Goal: Task Accomplishment & Management: Manage account settings

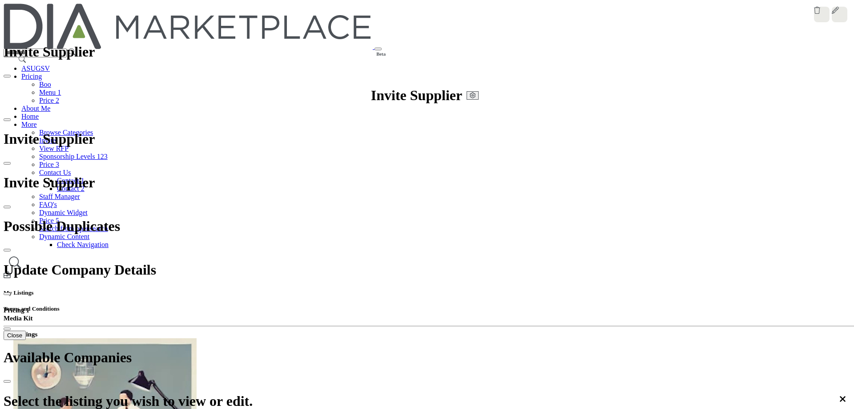
select select "******"
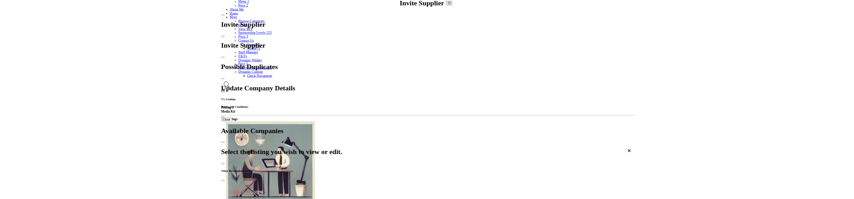
scroll to position [89, 0]
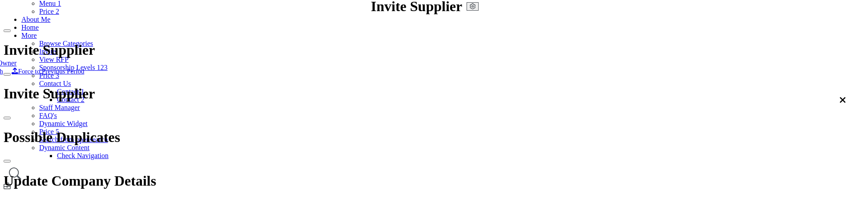
scroll to position [0, 0]
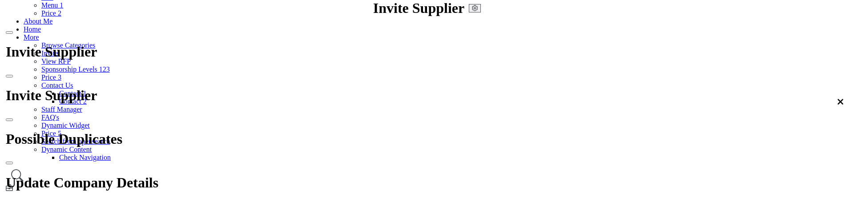
scroll to position [87, 0]
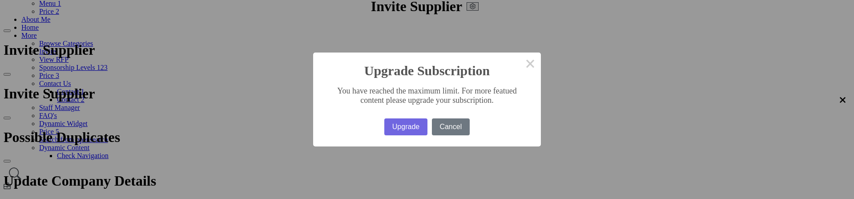
drag, startPoint x: 493, startPoint y: 100, endPoint x: 359, endPoint y: 102, distance: 133.8
click at [359, 102] on div "You have reached the maximum limit. For more featued content please upgrade you…" at bounding box center [427, 92] width 228 height 29
drag, startPoint x: 342, startPoint y: 90, endPoint x: 501, endPoint y: 100, distance: 159.1
click at [494, 101] on div "You have reached the maximum limit. For more featued content please upgrade you…" at bounding box center [427, 92] width 228 height 29
drag, startPoint x: 497, startPoint y: 100, endPoint x: 425, endPoint y: 91, distance: 73.1
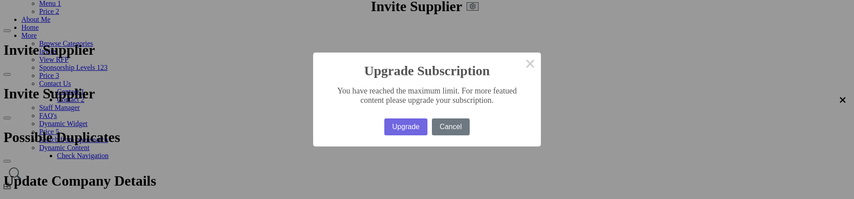
click at [425, 91] on div "You have reached the maximum limit. For more featued content please upgrade you…" at bounding box center [427, 92] width 228 height 29
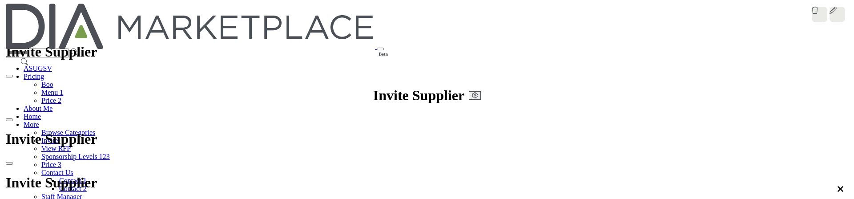
scroll to position [87, 0]
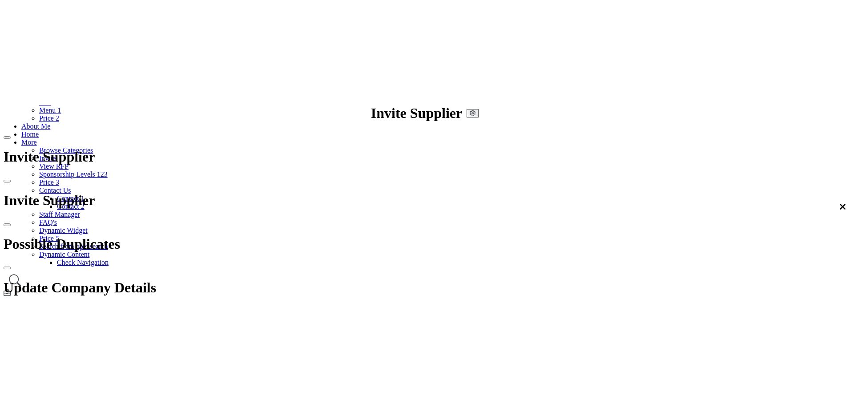
scroll to position [89, 0]
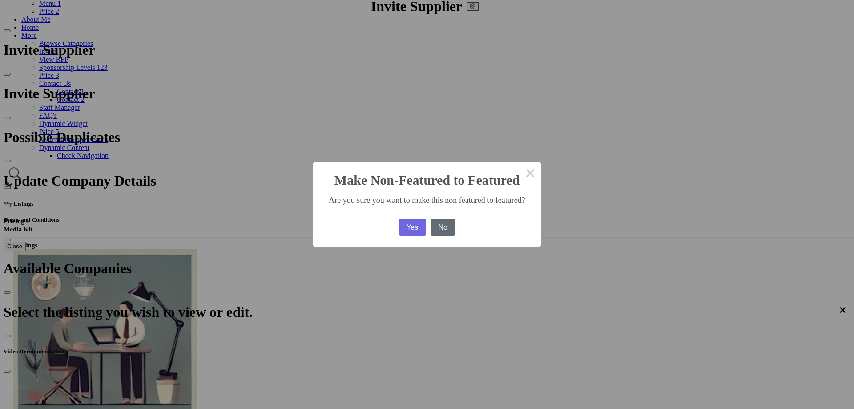
click at [455, 198] on button "No" at bounding box center [442, 227] width 25 height 17
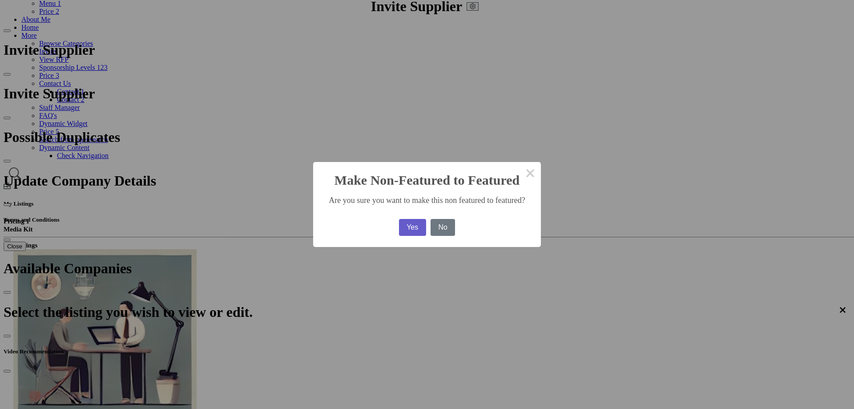
click at [399, 198] on button "Yes" at bounding box center [412, 227] width 27 height 17
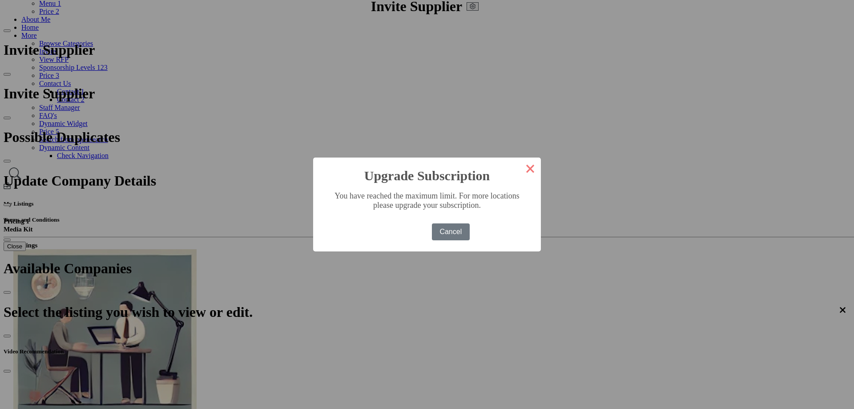
click at [519, 173] on button "×" at bounding box center [529, 167] width 21 height 21
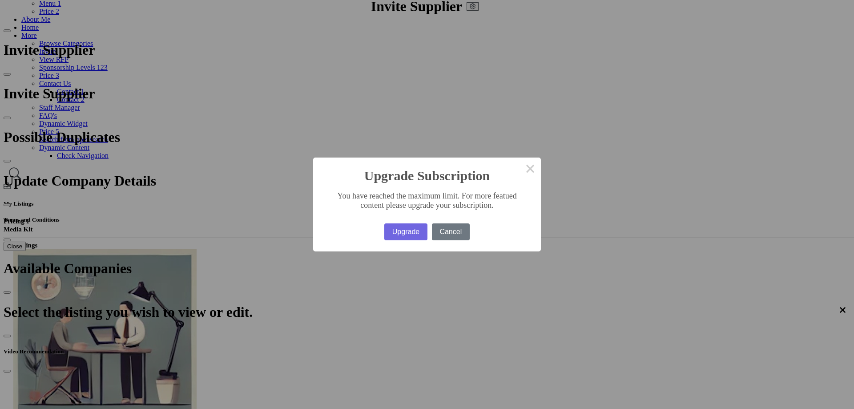
drag, startPoint x: 489, startPoint y: 193, endPoint x: 384, endPoint y: 206, distance: 105.3
click at [384, 198] on div "You have reached the maximum limit. For more featued content please upgrade you…" at bounding box center [427, 197] width 228 height 29
click at [519, 170] on button "×" at bounding box center [529, 167] width 21 height 21
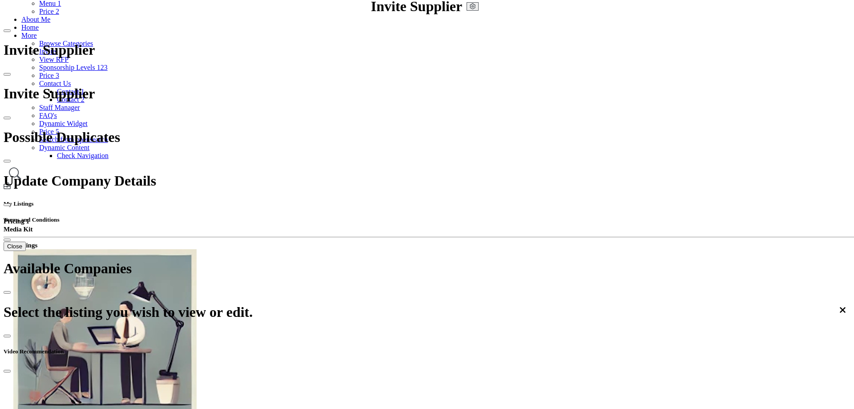
drag, startPoint x: 721, startPoint y: 209, endPoint x: 483, endPoint y: 187, distance: 238.9
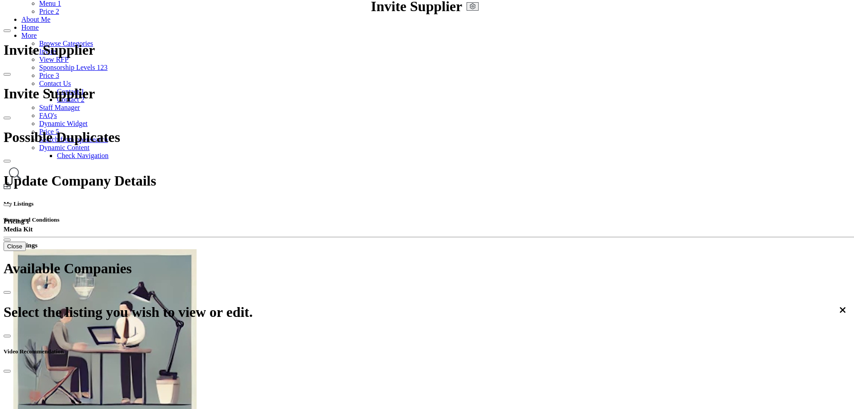
scroll to position [0, 0]
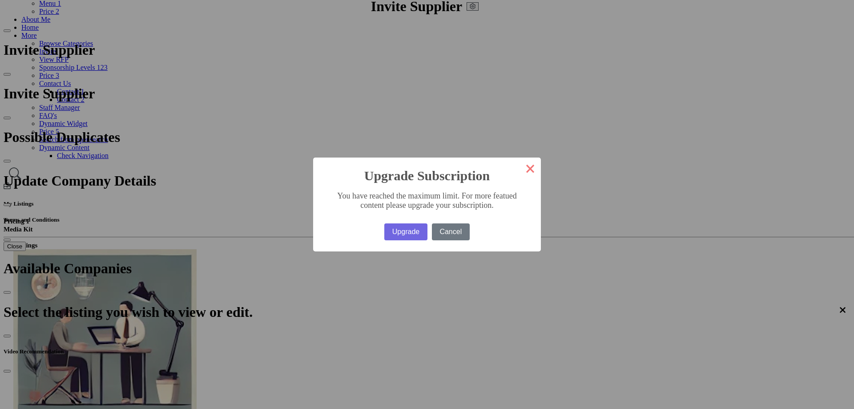
click at [519, 170] on button "×" at bounding box center [529, 167] width 21 height 21
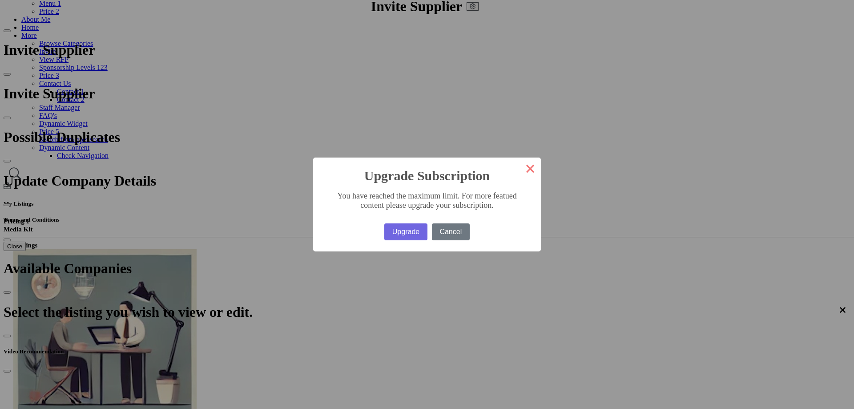
click at [519, 169] on button "×" at bounding box center [529, 167] width 21 height 21
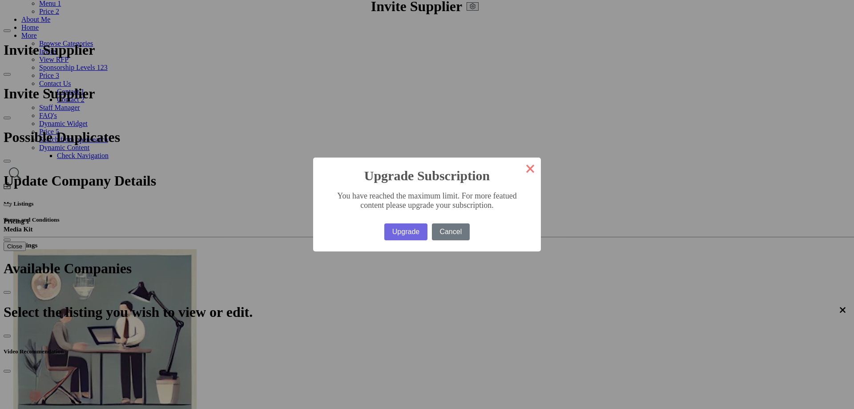
click at [519, 169] on button "×" at bounding box center [529, 167] width 21 height 21
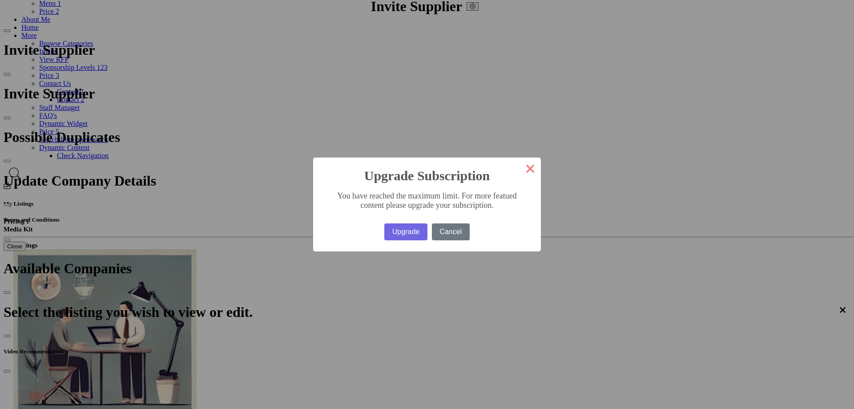
click at [519, 172] on button "×" at bounding box center [529, 167] width 21 height 21
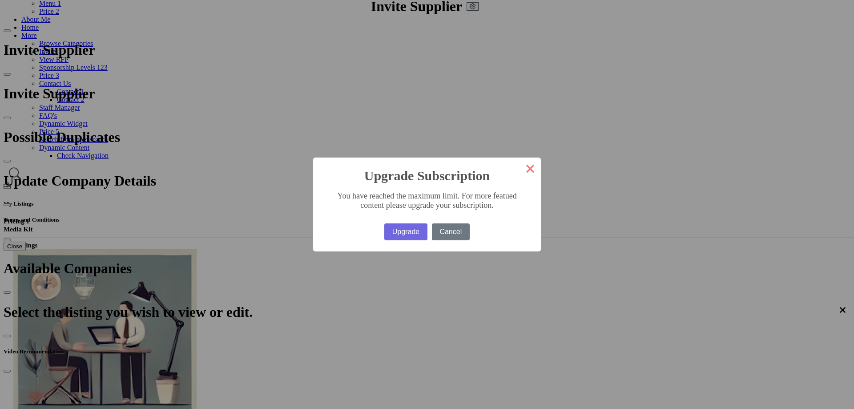
click at [519, 168] on button "×" at bounding box center [529, 167] width 21 height 21
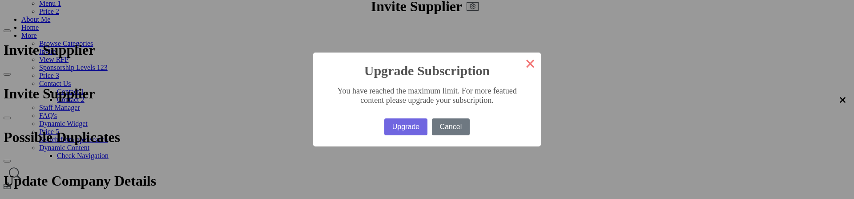
click at [519, 62] on button "×" at bounding box center [529, 62] width 21 height 21
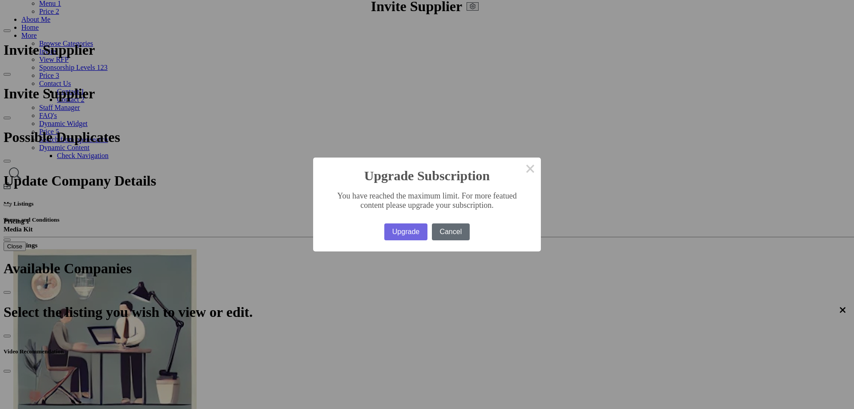
click at [449, 198] on button "Cancel" at bounding box center [451, 231] width 38 height 17
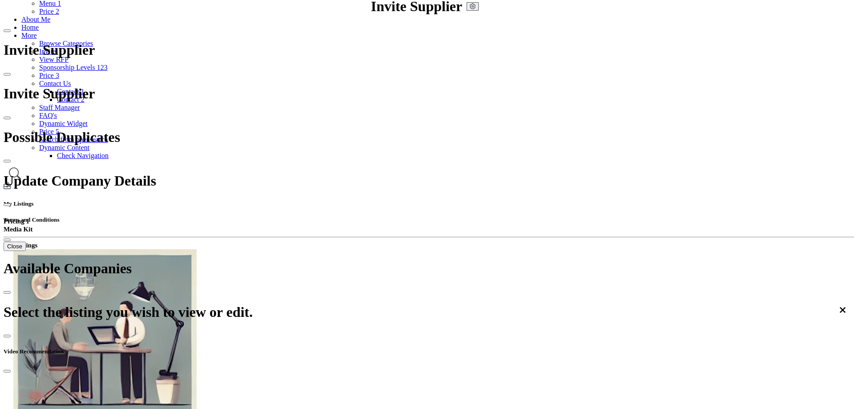
scroll to position [44, 0]
drag, startPoint x: 452, startPoint y: 302, endPoint x: 479, endPoint y: 306, distance: 27.4
drag, startPoint x: 457, startPoint y: 255, endPoint x: 494, endPoint y: 262, distance: 37.1
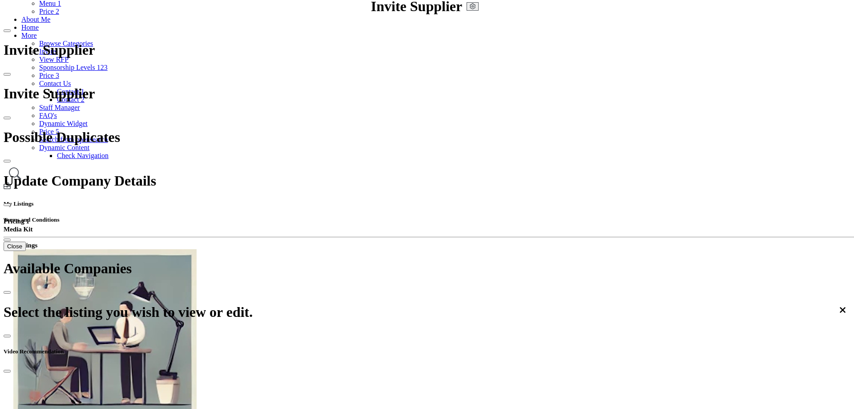
drag, startPoint x: 579, startPoint y: 334, endPoint x: 588, endPoint y: 334, distance: 8.5
drag, startPoint x: 447, startPoint y: 248, endPoint x: 500, endPoint y: 245, distance: 53.0
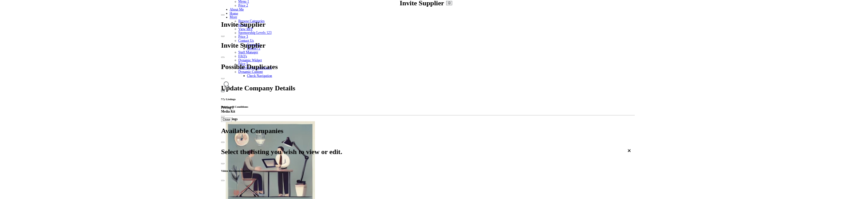
scroll to position [0, 0]
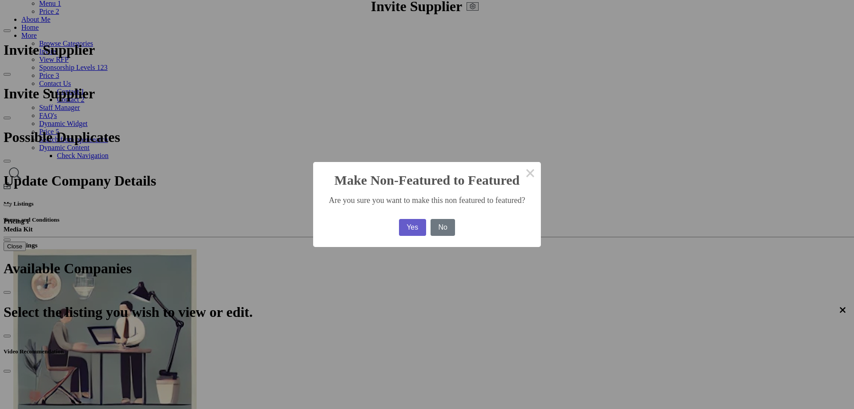
click at [399, 198] on button "Yes" at bounding box center [412, 227] width 27 height 17
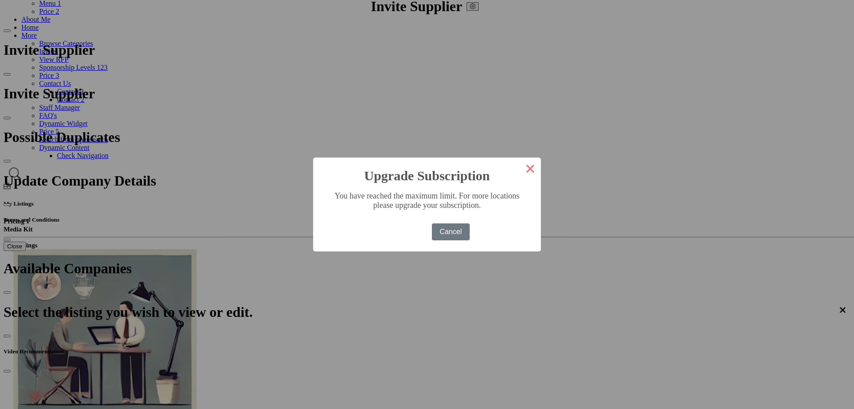
click at [519, 172] on button "×" at bounding box center [529, 167] width 21 height 21
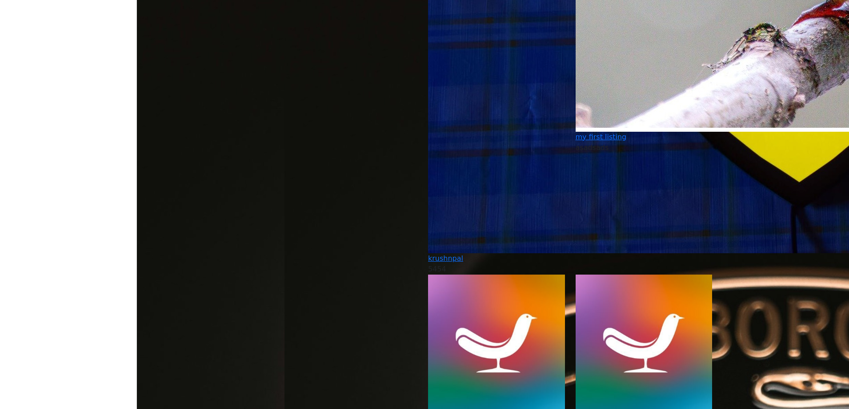
scroll to position [2979, 0]
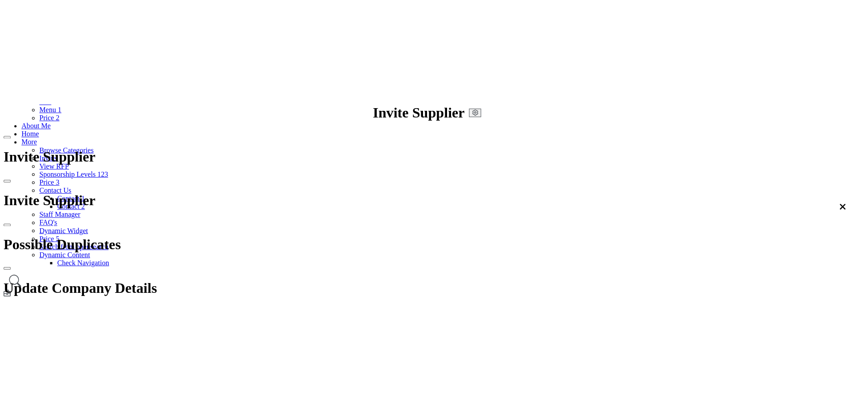
scroll to position [87, 0]
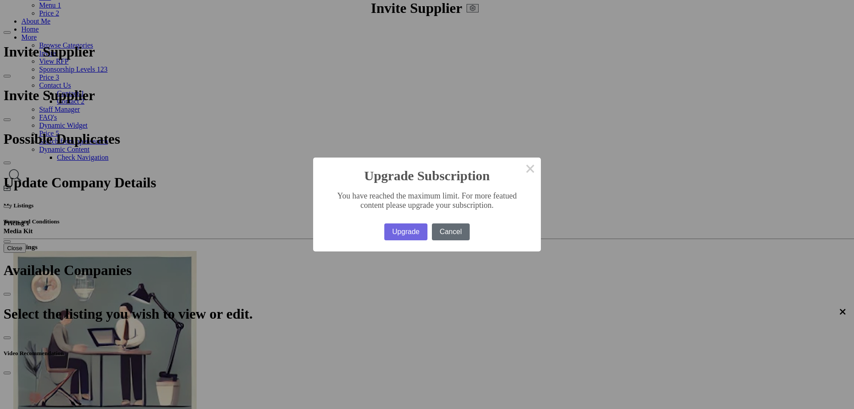
click at [451, 198] on button "Cancel" at bounding box center [451, 231] width 38 height 17
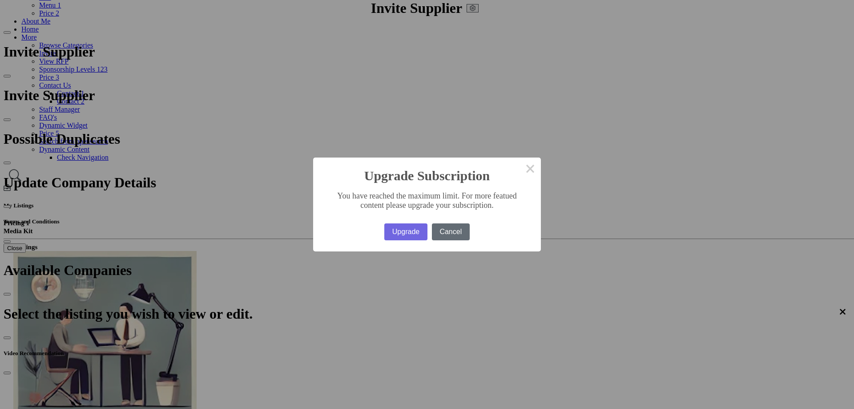
click at [453, 198] on button "Cancel" at bounding box center [451, 231] width 38 height 17
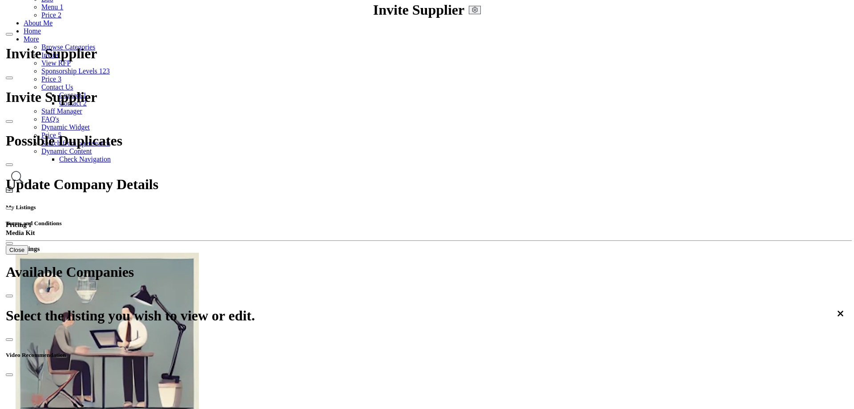
scroll to position [85, 0]
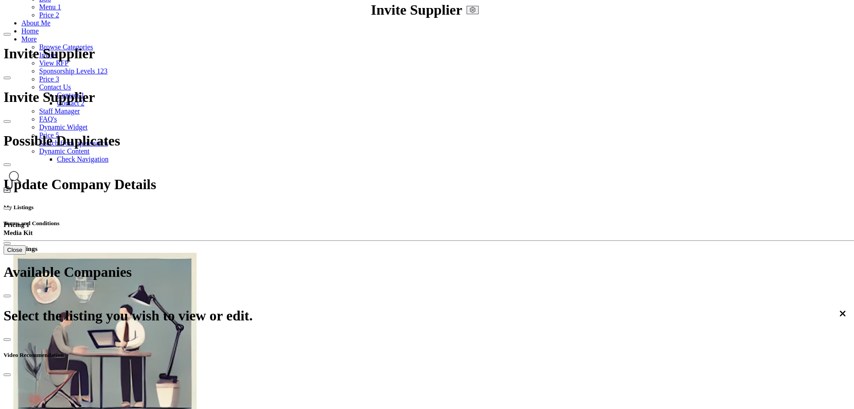
scroll to position [87, 0]
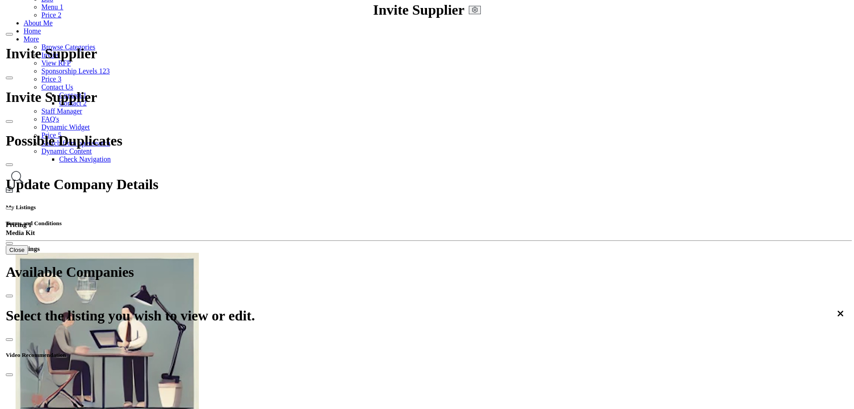
scroll to position [85, 0]
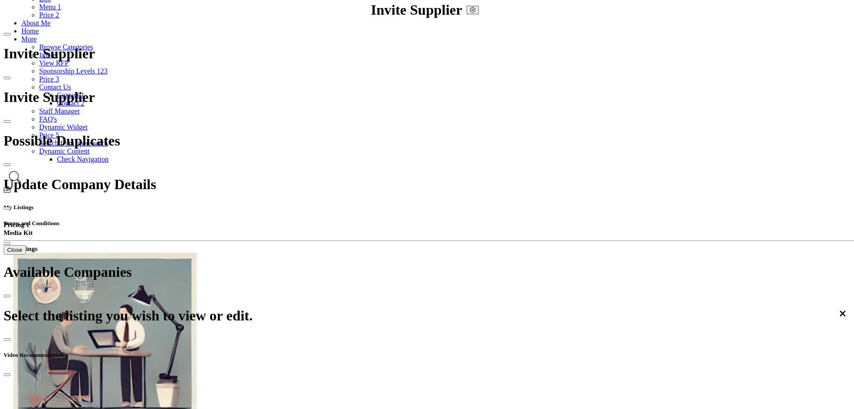
scroll to position [87, 0]
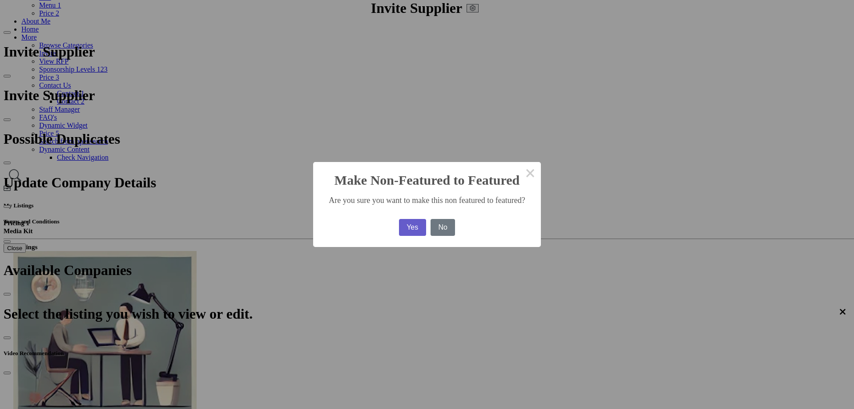
click at [399, 230] on button "Yes" at bounding box center [412, 227] width 27 height 17
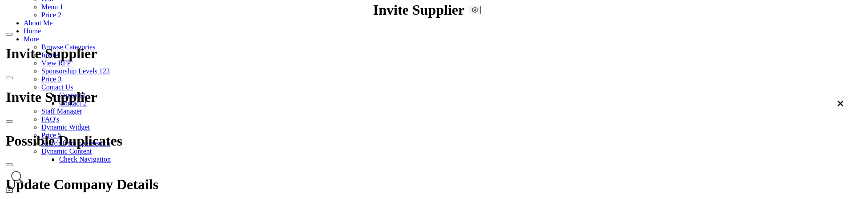
scroll to position [85, 0]
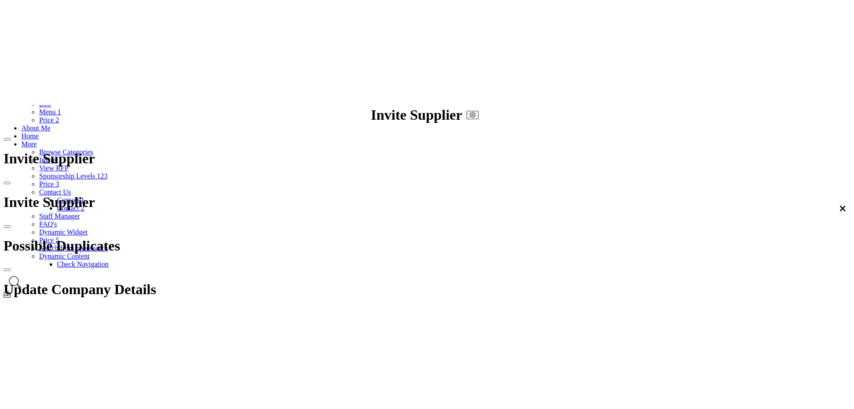
scroll to position [87, 0]
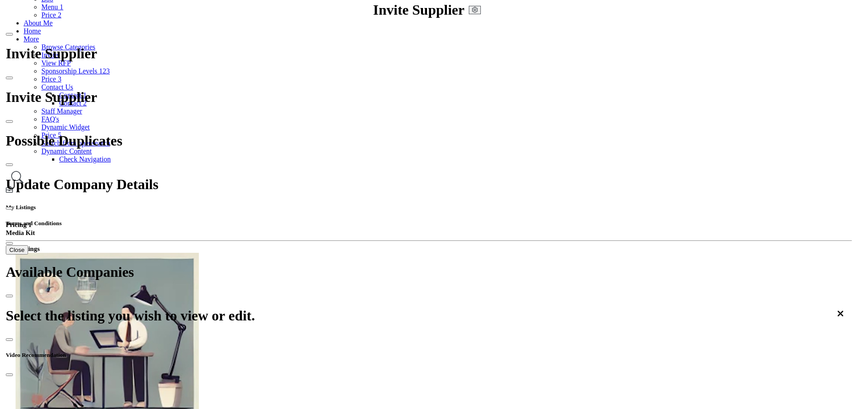
scroll to position [85, 0]
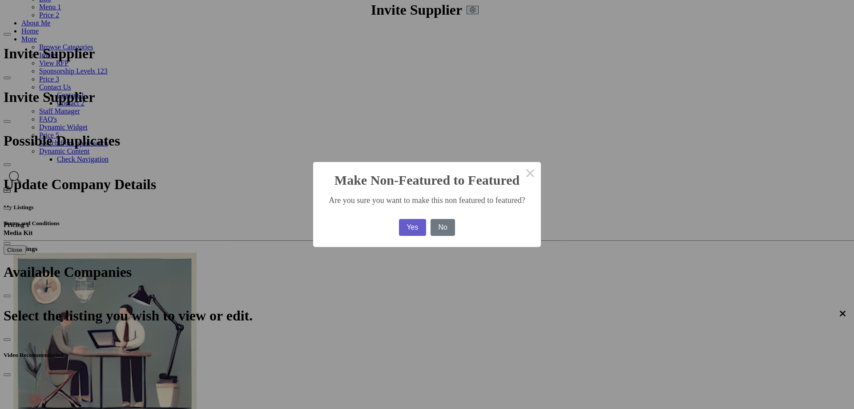
click at [399, 228] on button "Yes" at bounding box center [412, 227] width 27 height 17
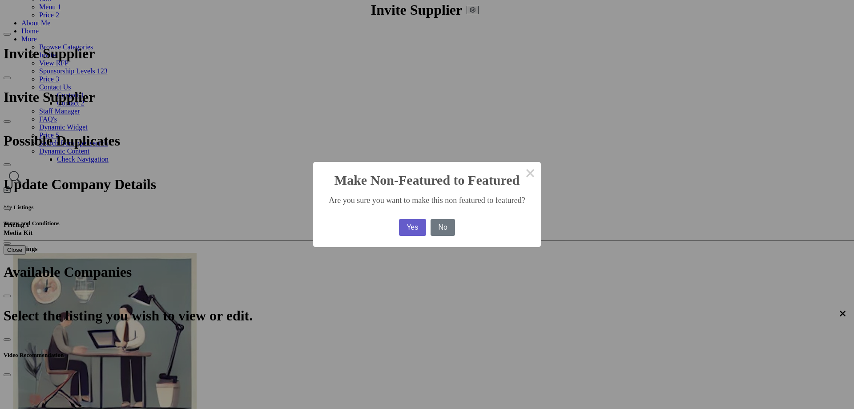
click at [399, 227] on button "Yes" at bounding box center [412, 227] width 27 height 17
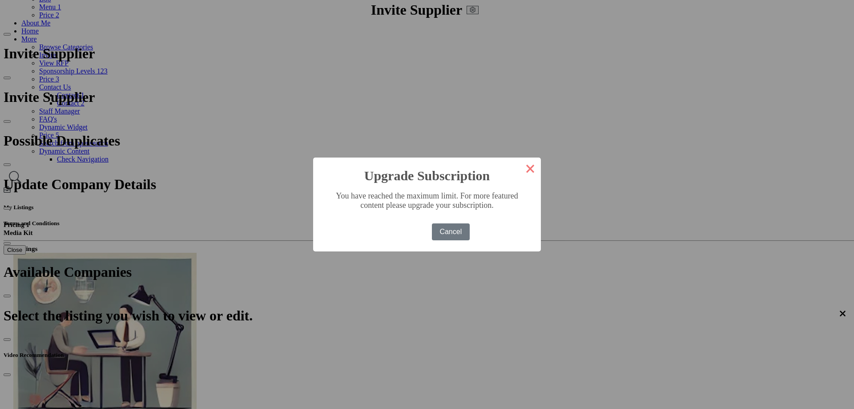
click at [519, 170] on button "×" at bounding box center [529, 167] width 21 height 21
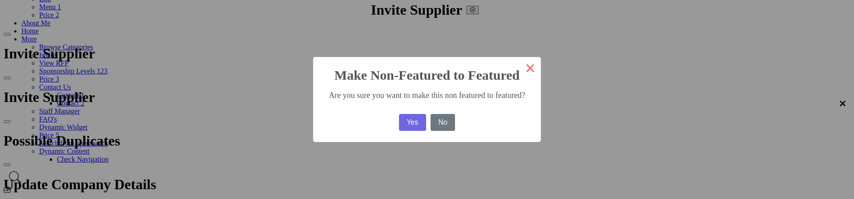
click at [519, 65] on button "×" at bounding box center [529, 67] width 21 height 21
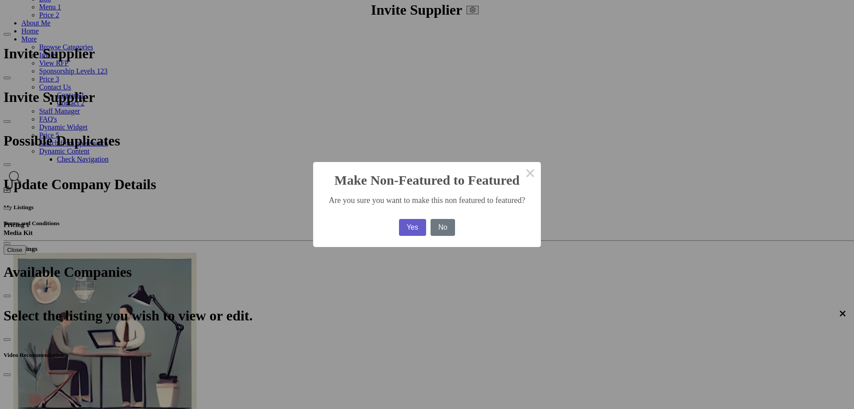
click at [399, 227] on button "Yes" at bounding box center [412, 227] width 27 height 17
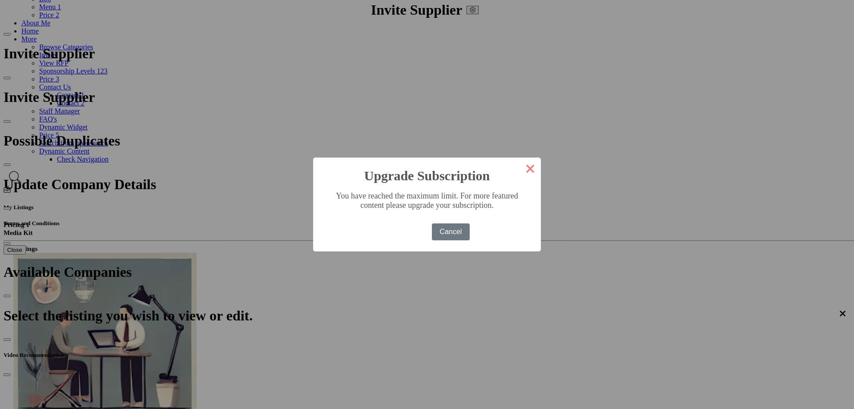
click at [519, 170] on button "×" at bounding box center [529, 167] width 21 height 21
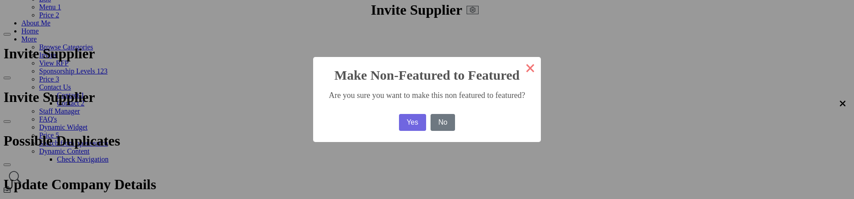
click at [519, 66] on button "×" at bounding box center [529, 67] width 21 height 21
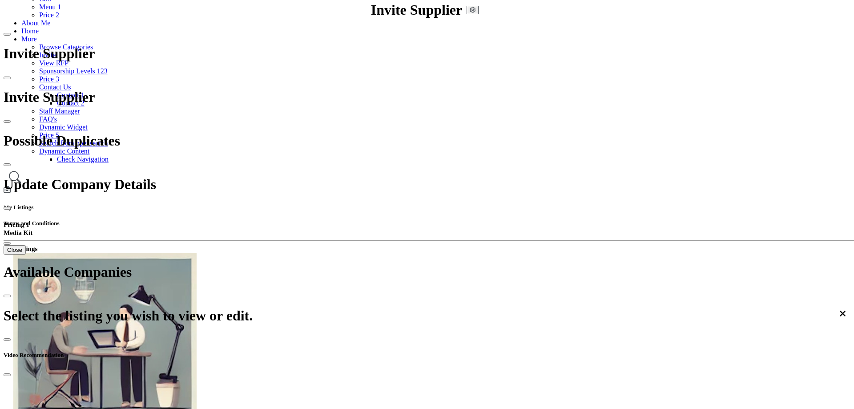
scroll to position [108, 0]
